Goal: Transaction & Acquisition: Purchase product/service

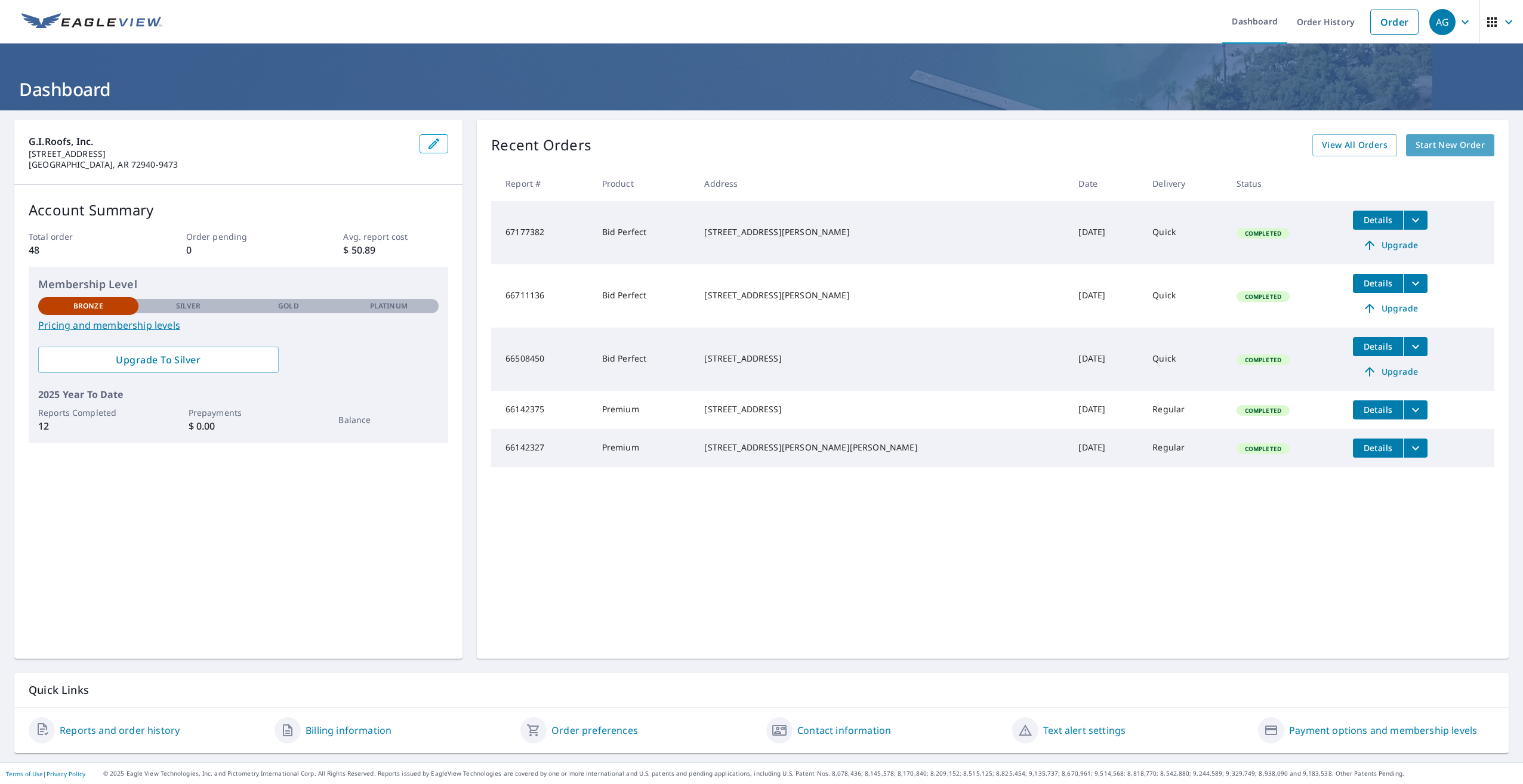
click at [1439, 142] on span "Start New Order" at bounding box center [1450, 145] width 69 height 15
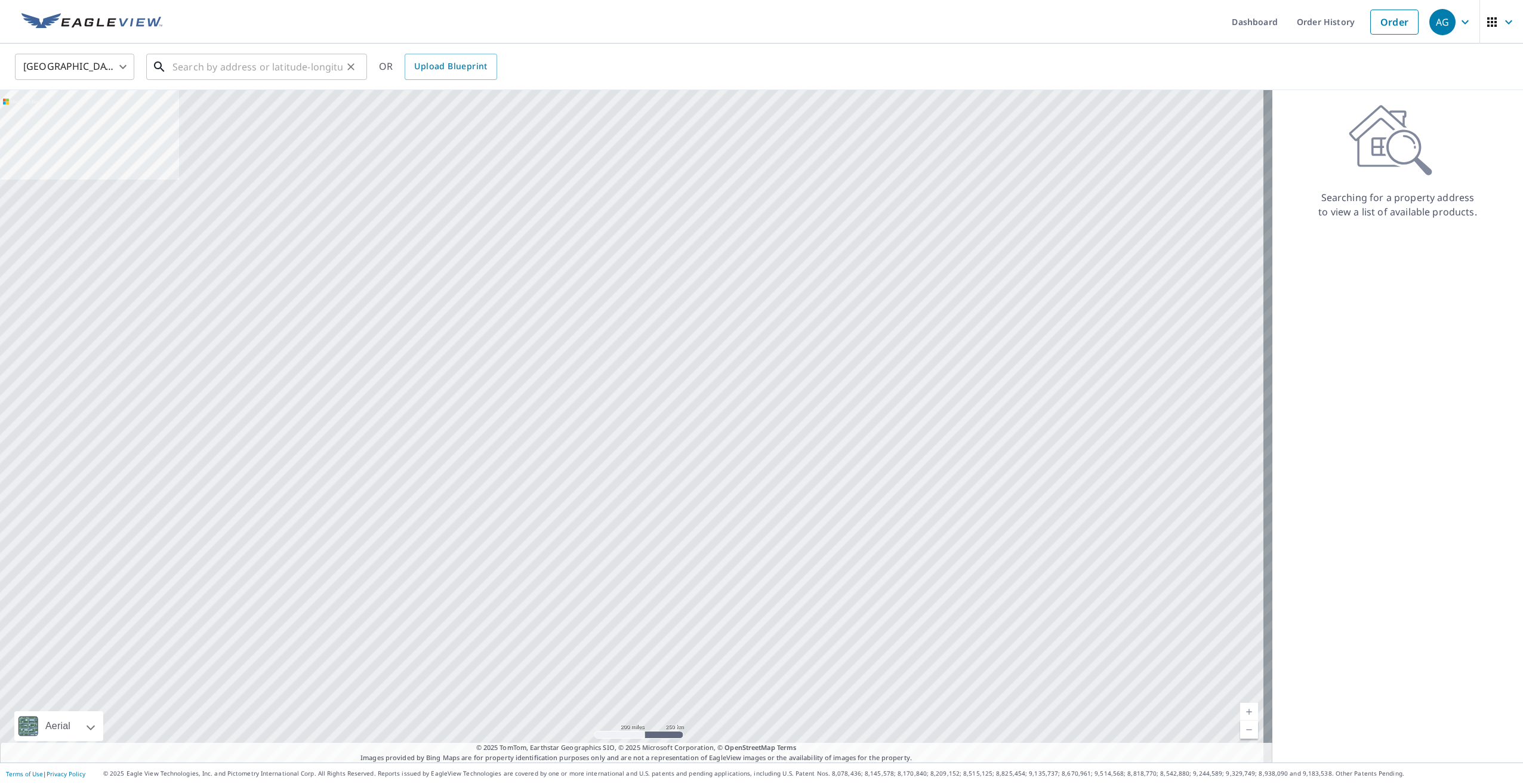
click at [243, 69] on input "text" at bounding box center [257, 67] width 170 height 33
click at [220, 104] on span "[STREET_ADDRESS]" at bounding box center [264, 102] width 187 height 15
type input "[STREET_ADDRESS][PERSON_NAME]"
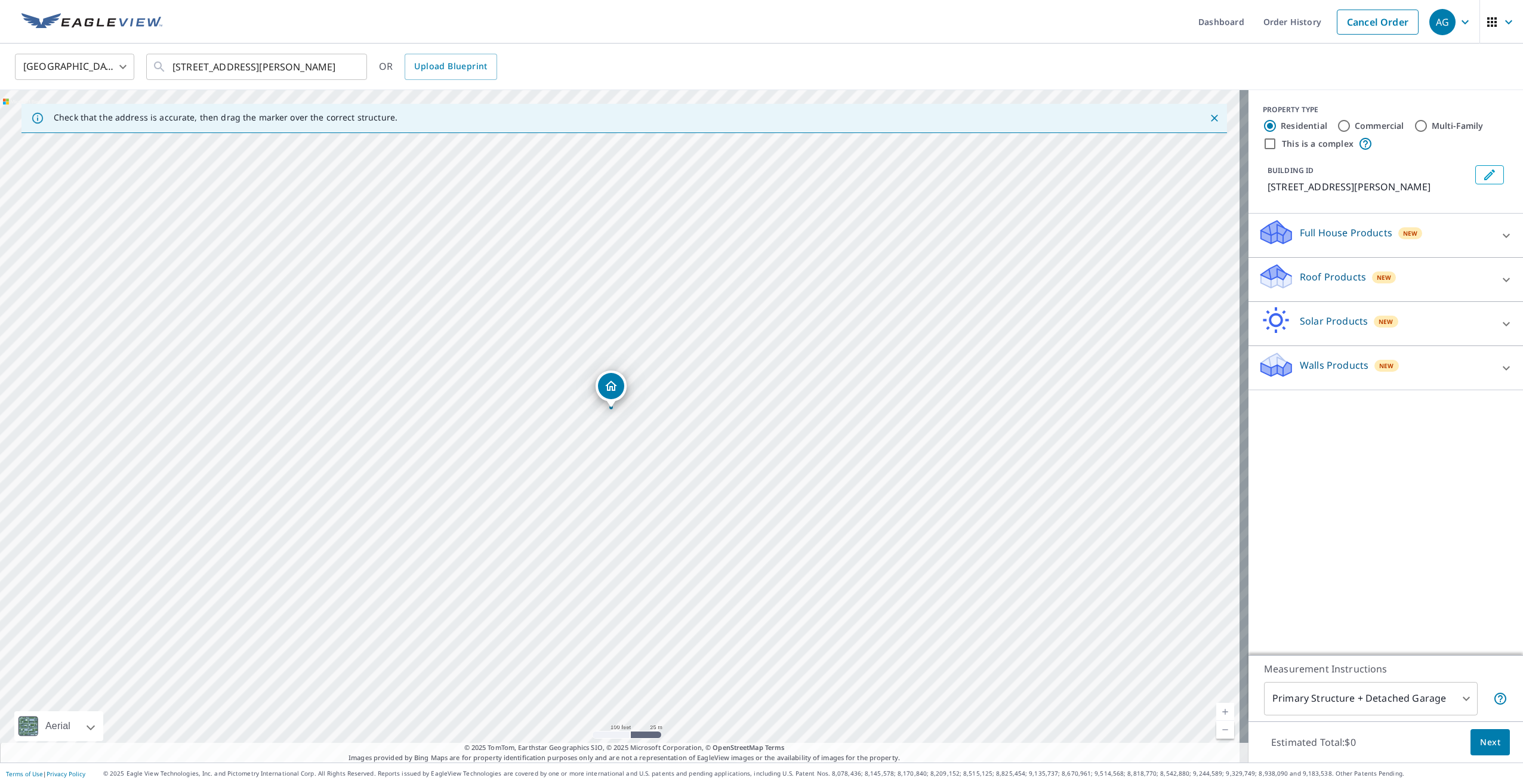
click at [610, 383] on icon "Dropped pin, building 1, Residential property, 29269 Lukers Pass Rd Poteau, OK …" at bounding box center [611, 386] width 12 height 10
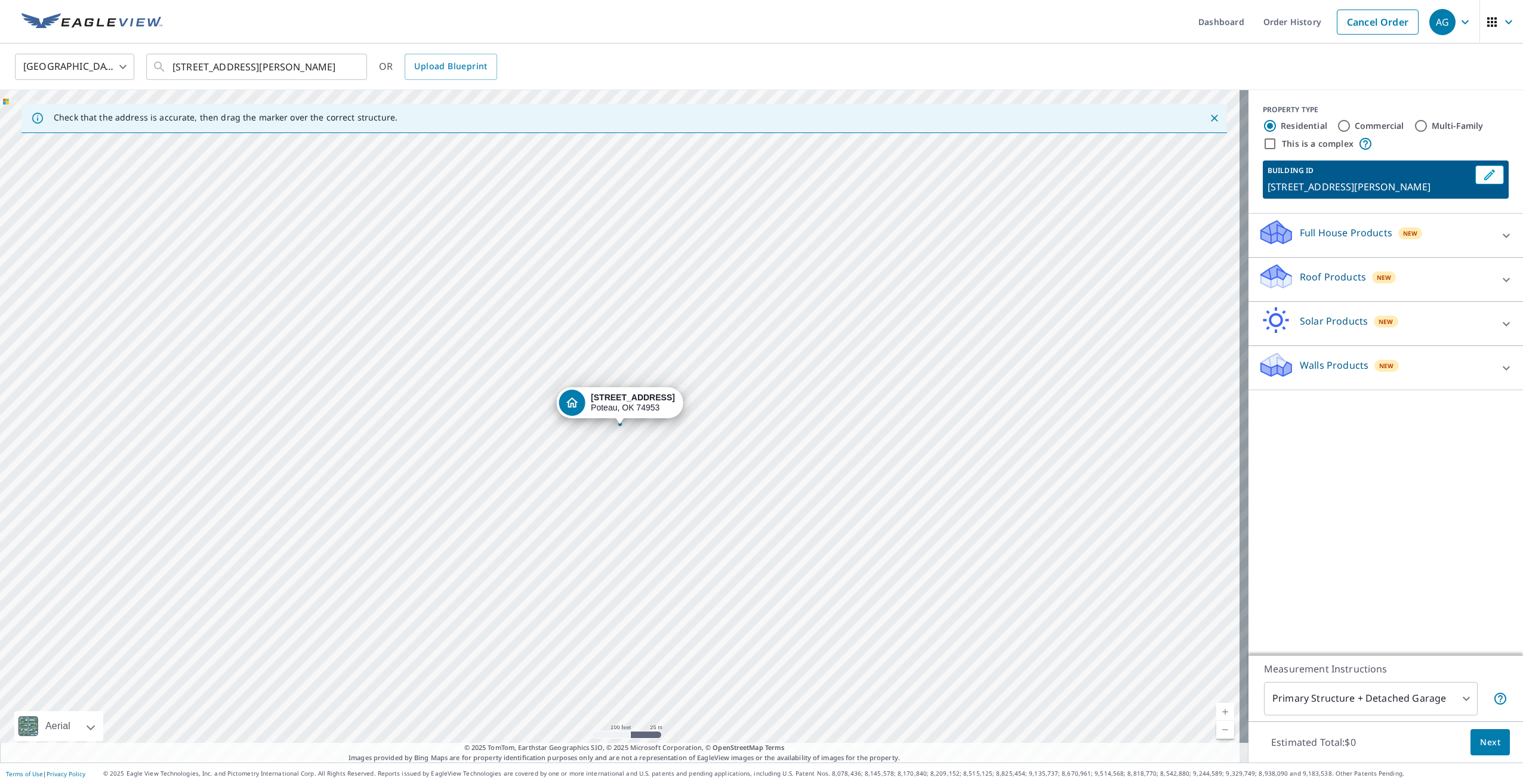
click at [844, 304] on div "[STREET_ADDRESS][PERSON_NAME]" at bounding box center [624, 427] width 1249 height 672
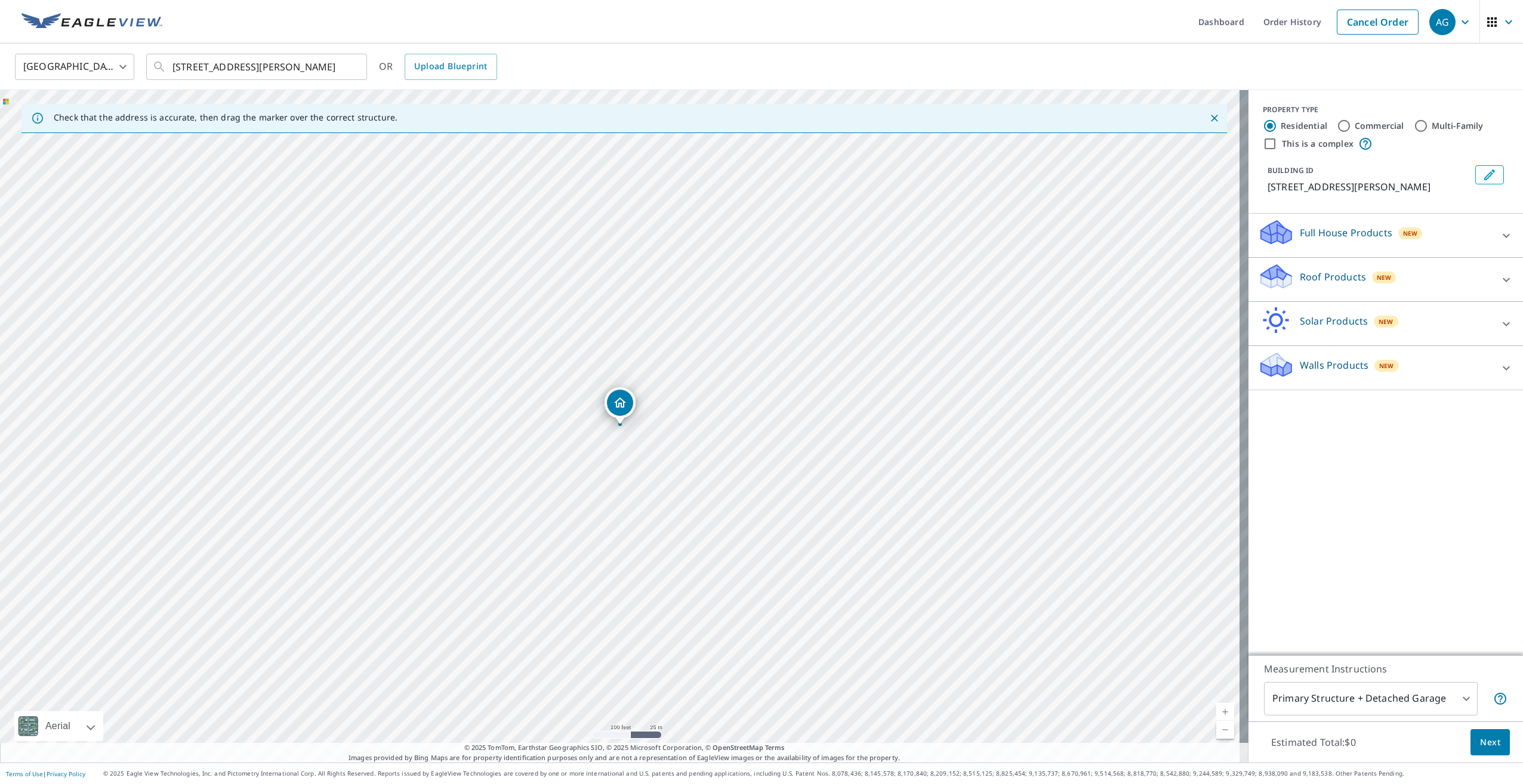
click at [844, 304] on div "[STREET_ADDRESS][PERSON_NAME]" at bounding box center [624, 427] width 1249 height 672
drag, startPoint x: 618, startPoint y: 404, endPoint x: 841, endPoint y: 278, distance: 256.1
click at [1427, 705] on body "AG AG Dashboard Order History Cancel Order AG [GEOGRAPHIC_DATA] [GEOGRAPHIC_DAT…" at bounding box center [762, 392] width 1523 height 784
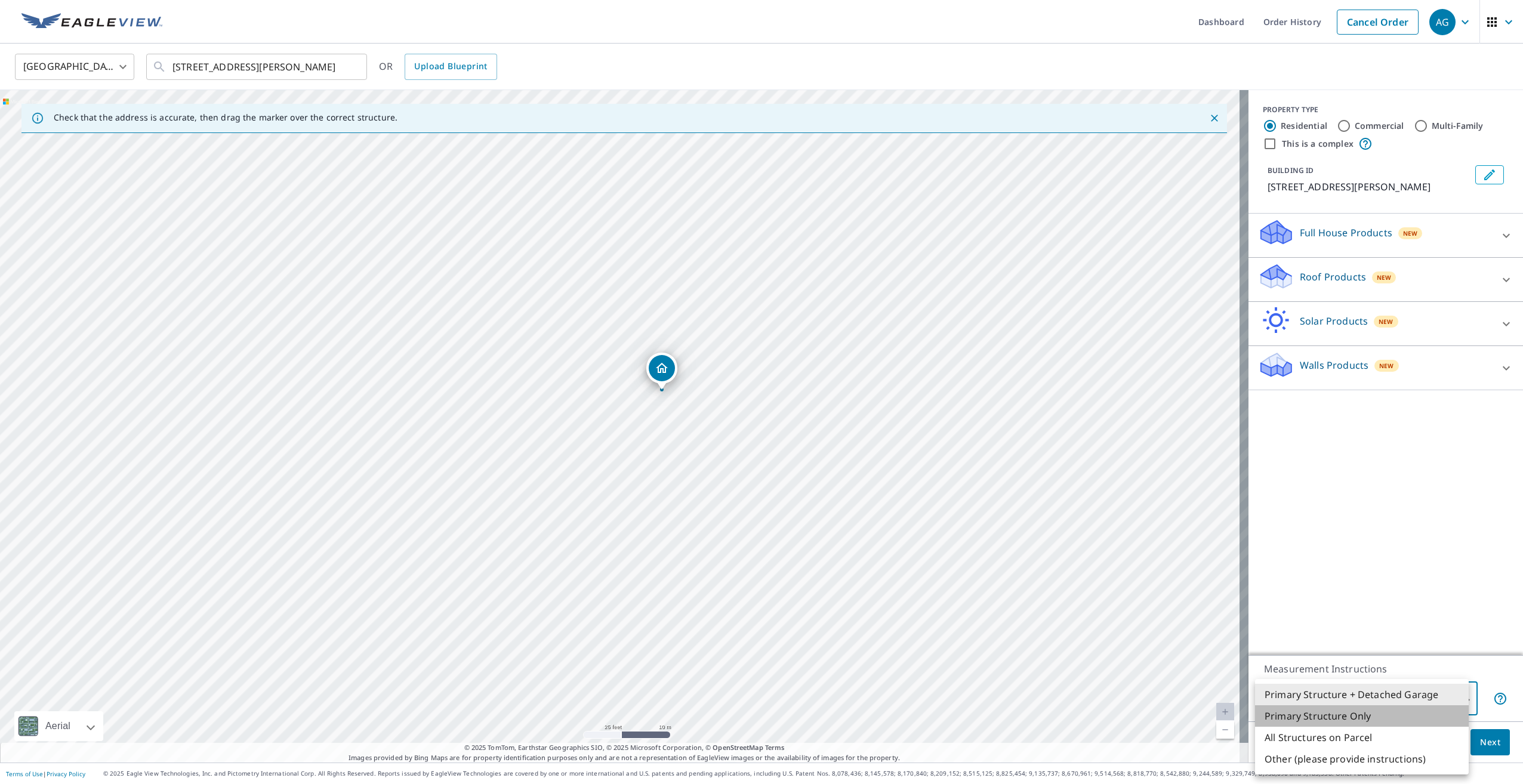
click at [1352, 720] on li "Primary Structure Only" at bounding box center [1362, 716] width 213 height 21
type input "2"
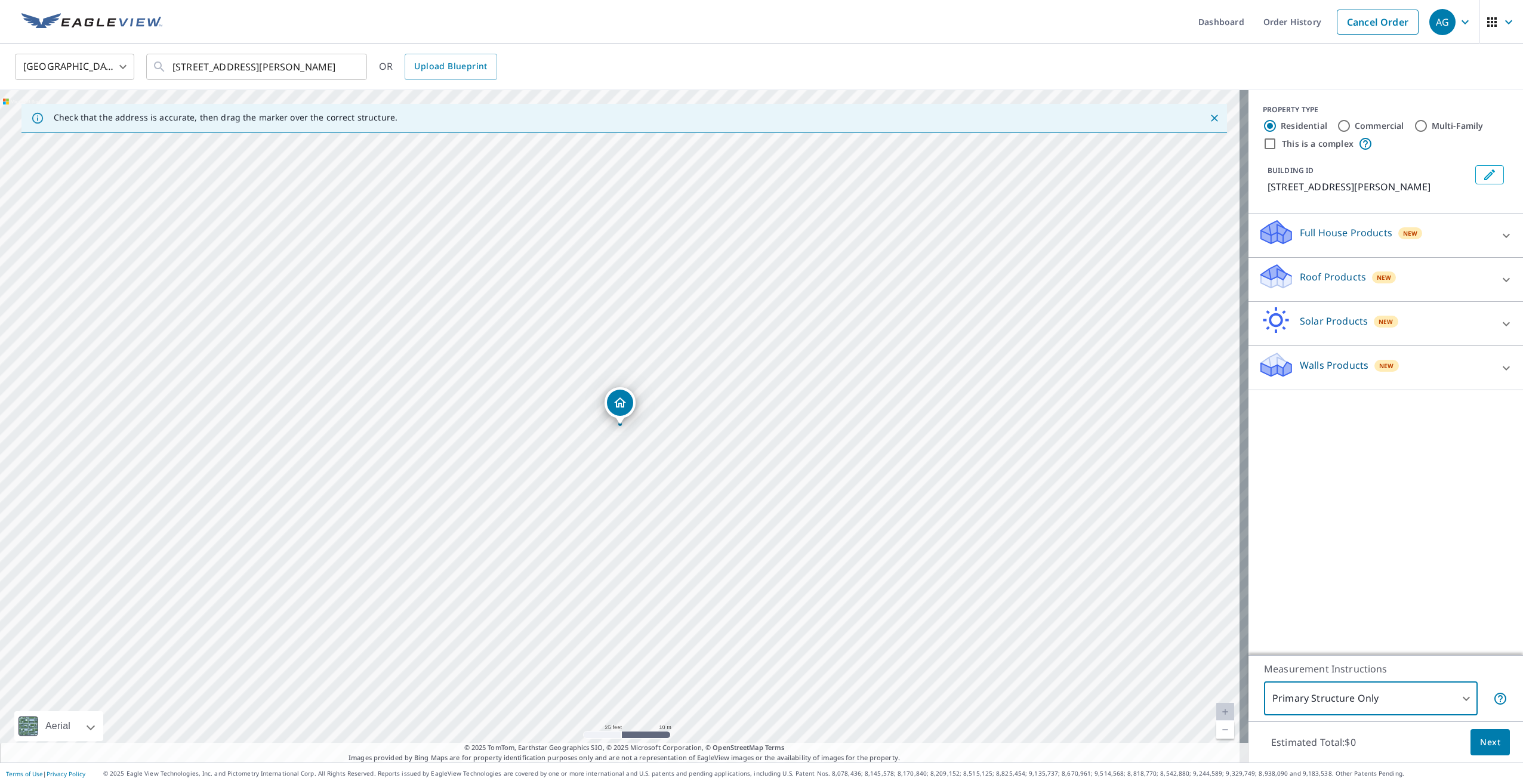
click at [620, 399] on icon "Dropped pin, building 1, Residential property, 29269 Lukers Pass Rd Poteau, OK …" at bounding box center [620, 402] width 12 height 10
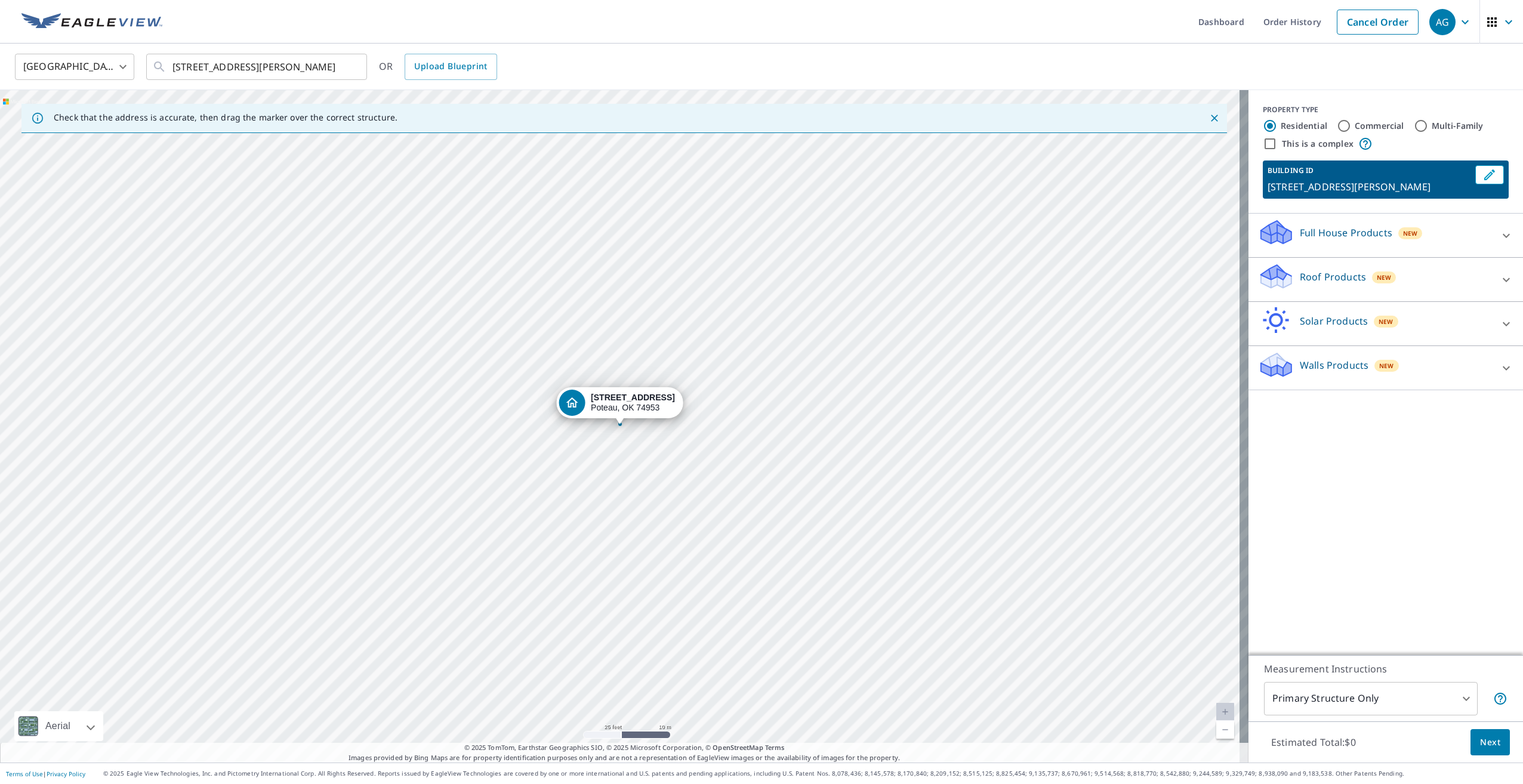
click at [634, 463] on div "[STREET_ADDRESS][PERSON_NAME]" at bounding box center [624, 427] width 1249 height 672
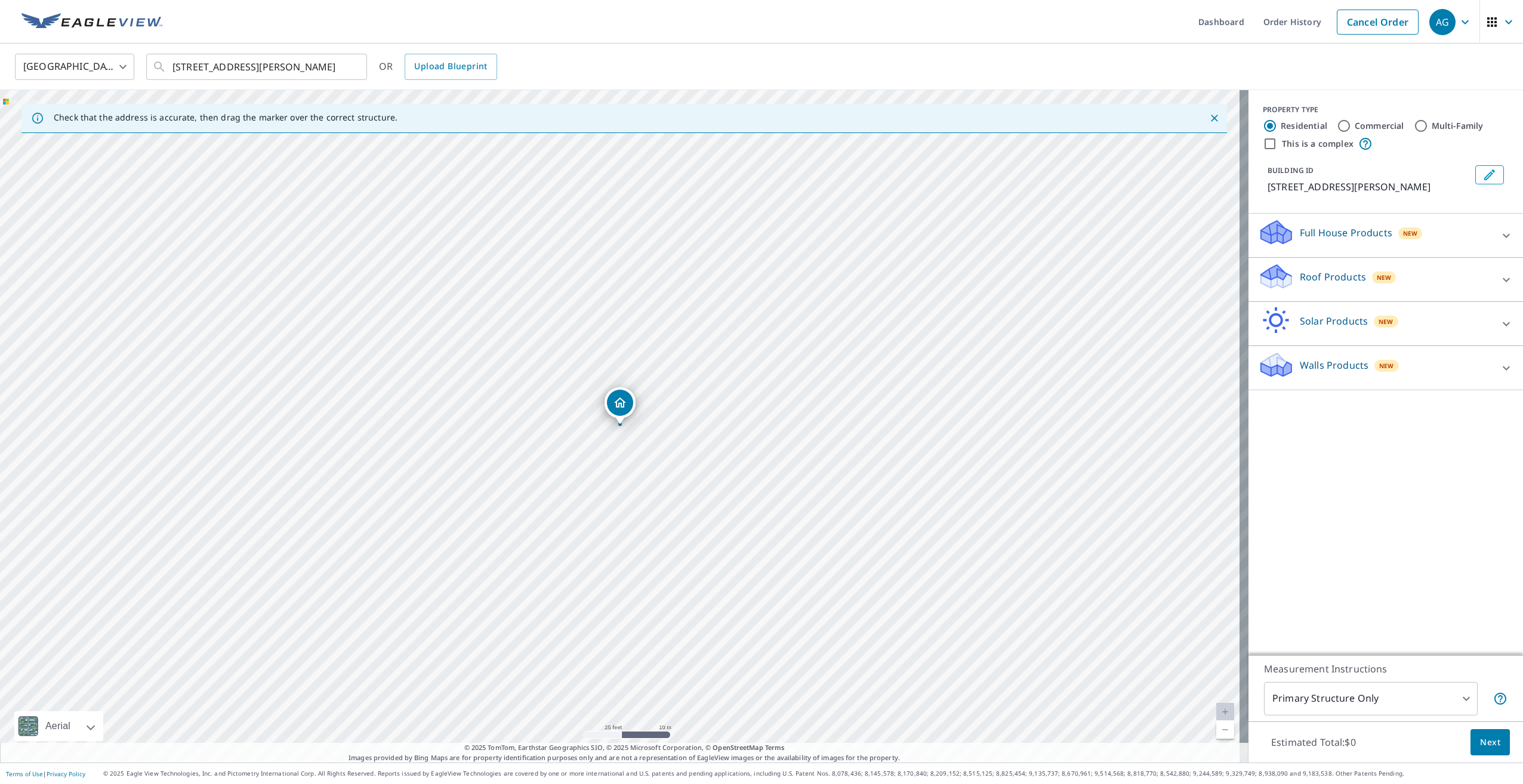
click at [1318, 283] on p "Roof Products" at bounding box center [1332, 277] width 66 height 15
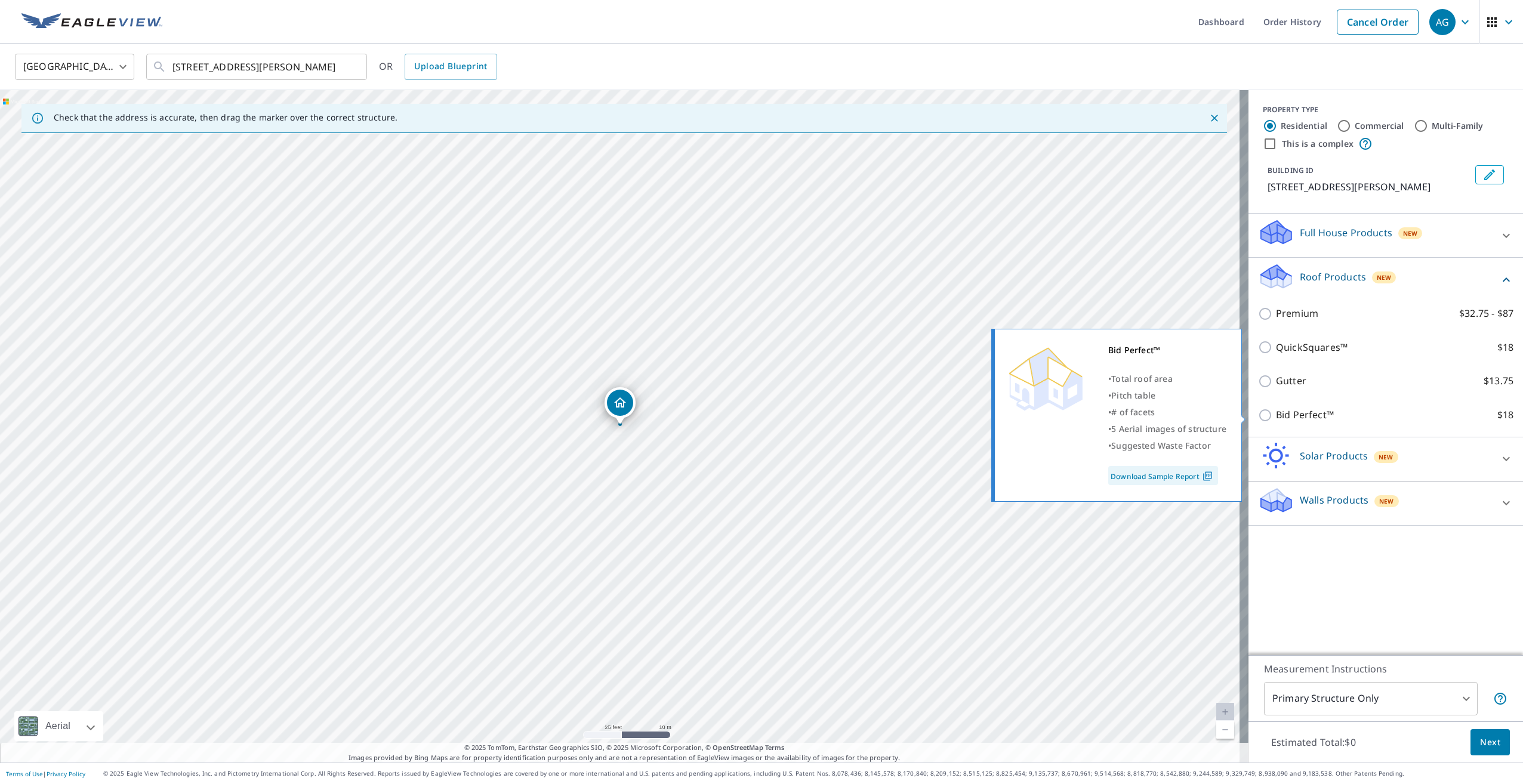
click at [1258, 414] on input "Bid Perfect™ $18" at bounding box center [1267, 415] width 18 height 15
checkbox input "true"
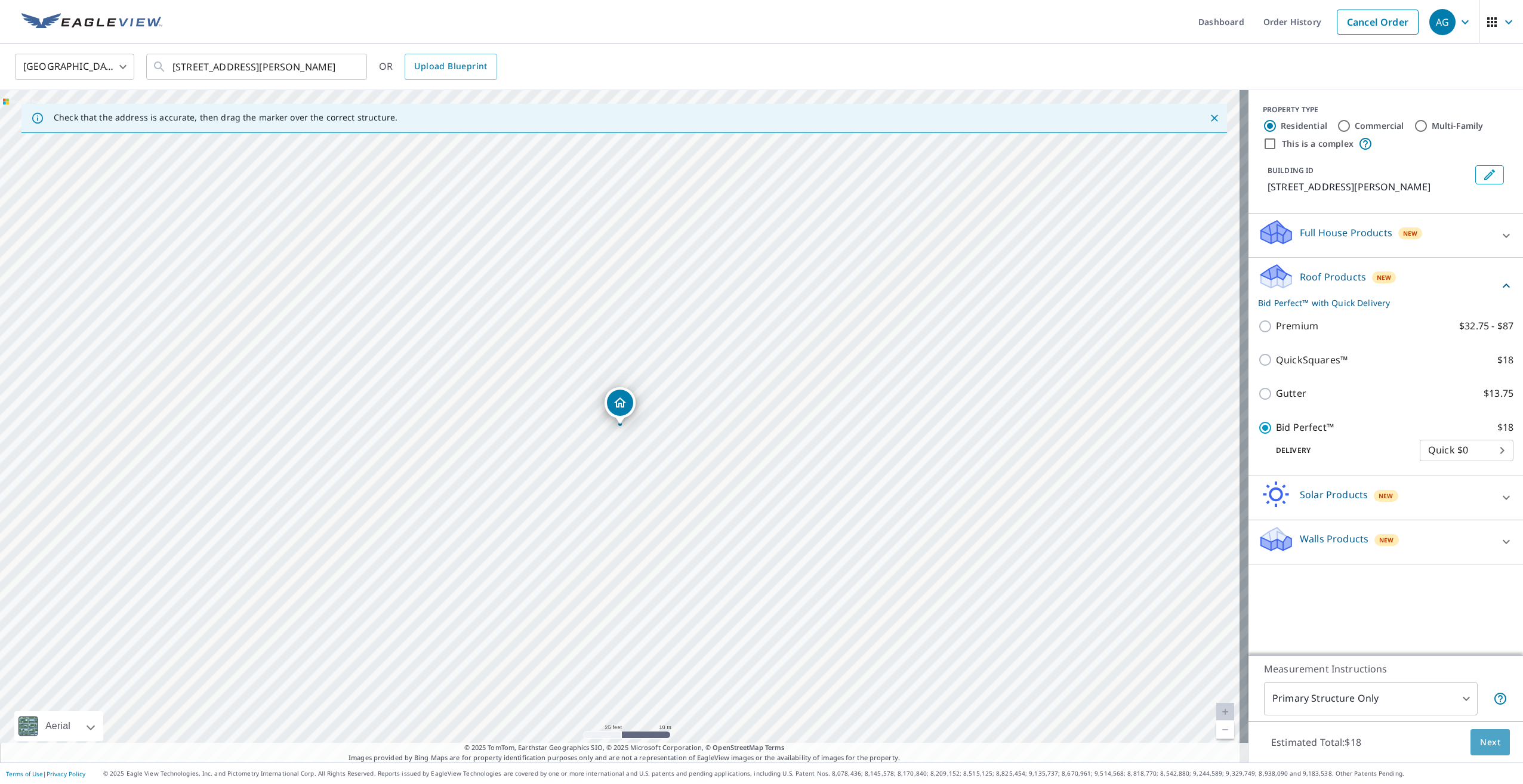
click at [1481, 745] on span "Next" at bounding box center [1490, 742] width 20 height 15
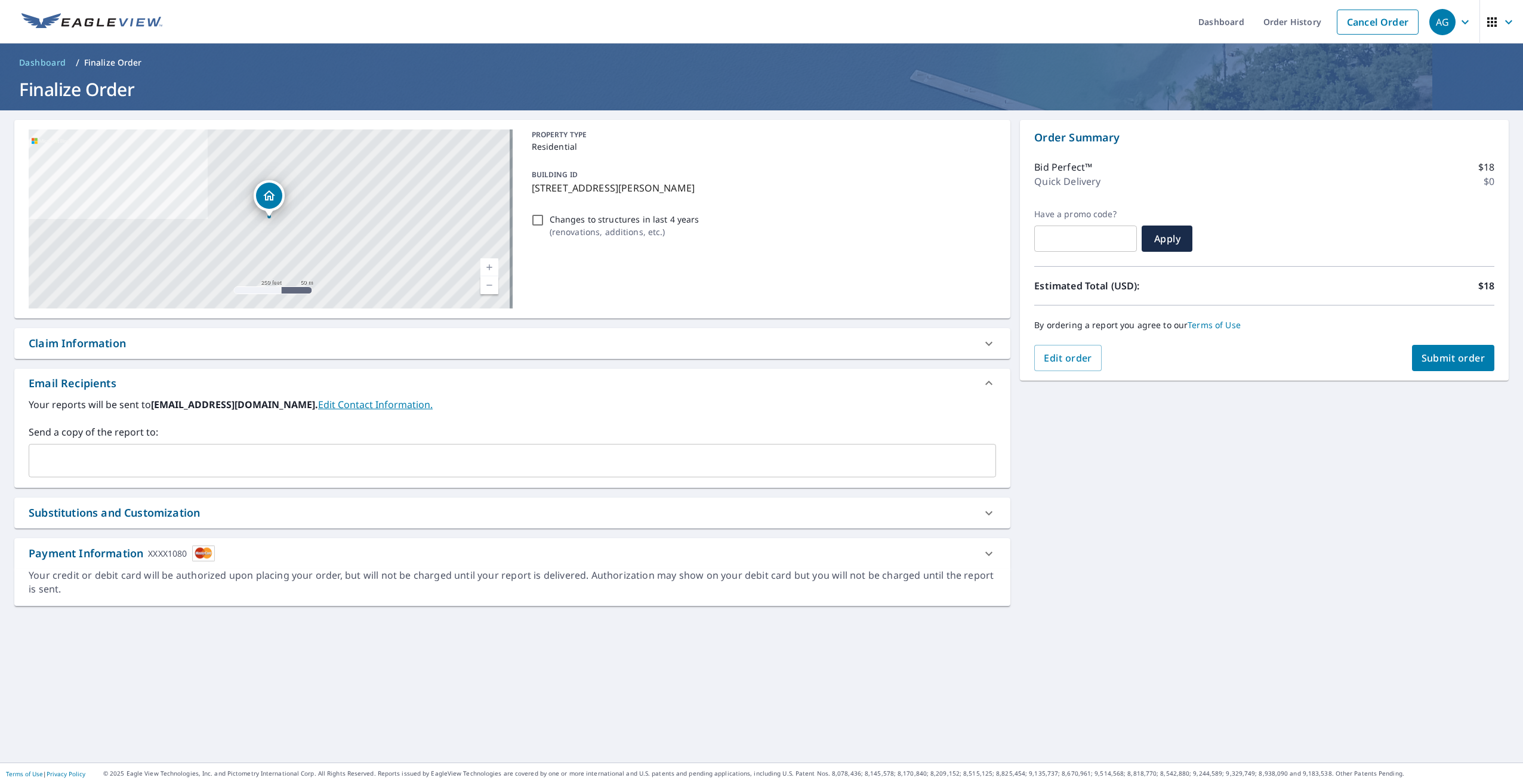
click at [1436, 363] on span "Submit order" at bounding box center [1454, 358] width 64 height 13
